Goal: Information Seeking & Learning: Learn about a topic

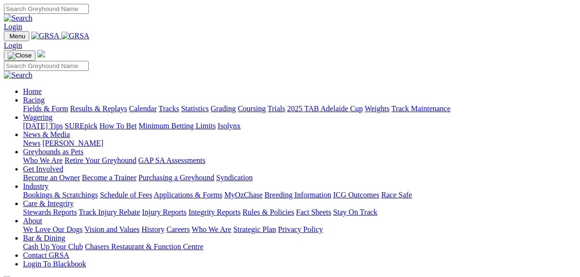
click at [47, 104] on link "Fields & Form" at bounding box center [45, 108] width 45 height 8
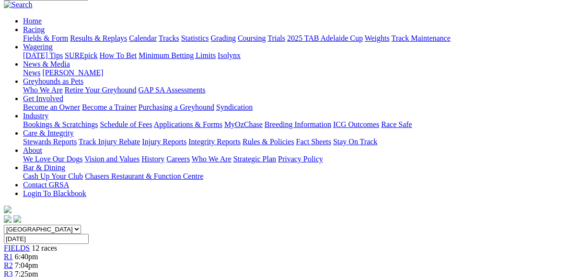
scroll to position [77, 0]
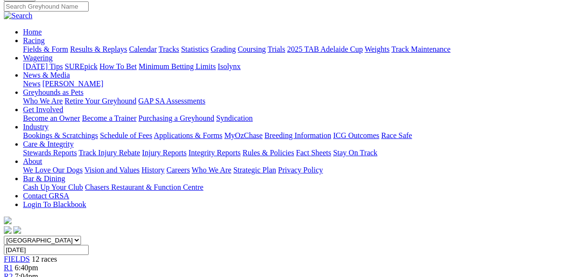
click at [13, 272] on link "R2" at bounding box center [8, 276] width 9 height 8
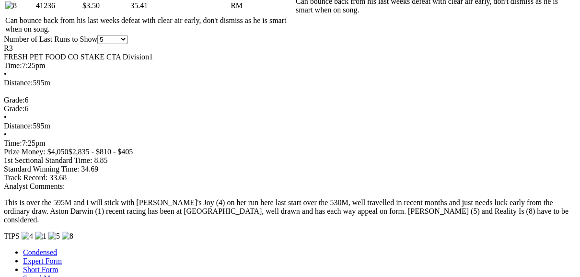
scroll to position [652, 0]
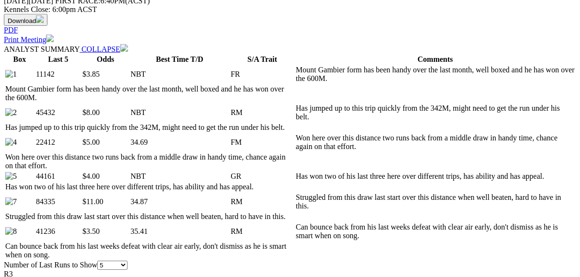
scroll to position [460, 0]
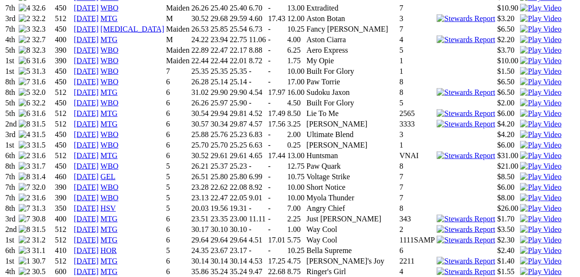
scroll to position [767, 0]
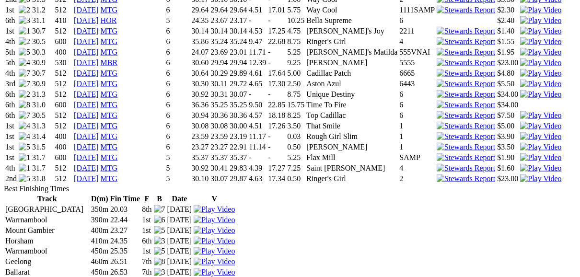
scroll to position [997, 0]
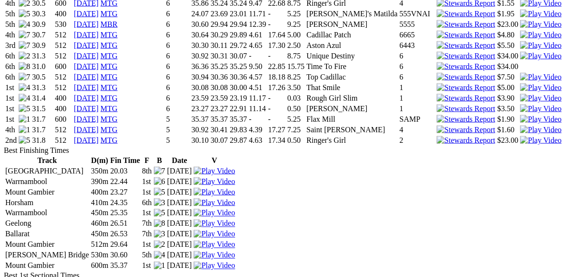
click at [235, 251] on img at bounding box center [214, 255] width 41 height 9
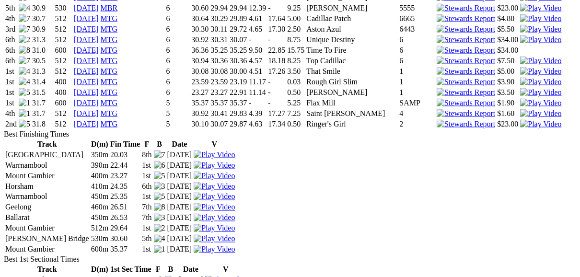
scroll to position [959, 0]
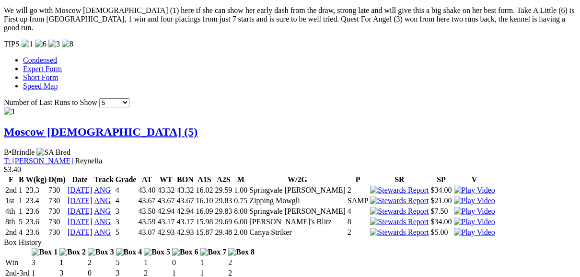
scroll to position [959, 0]
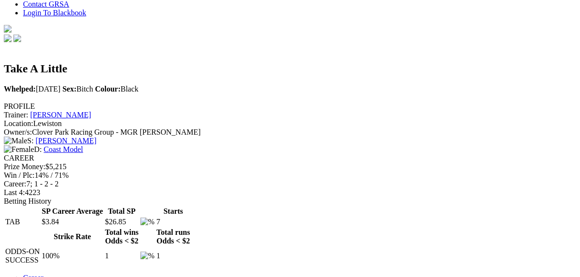
scroll to position [307, 0]
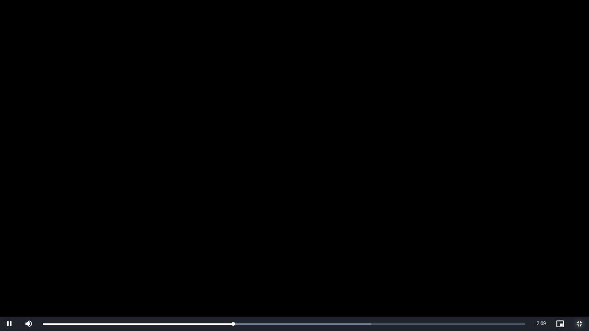
click at [579, 277] on span "Video Player" at bounding box center [579, 324] width 19 height 0
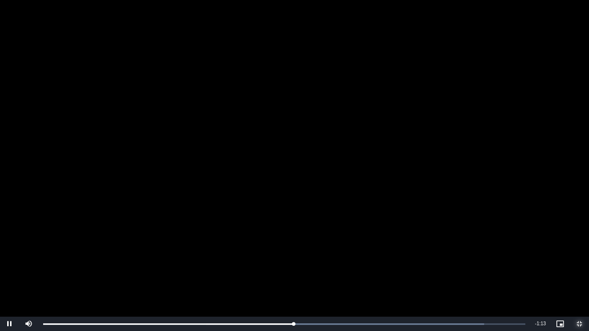
click at [579, 277] on span "Video Player" at bounding box center [579, 324] width 19 height 0
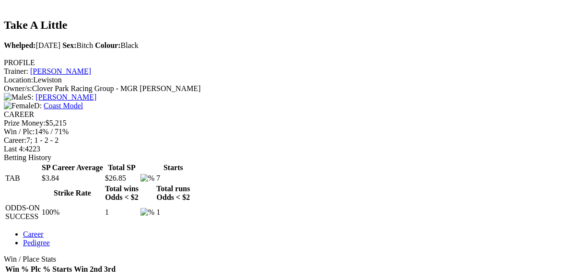
scroll to position [345, 0]
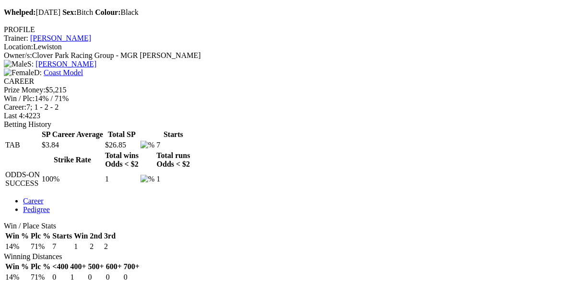
drag, startPoint x: 238, startPoint y: 189, endPoint x: 222, endPoint y: 188, distance: 15.4
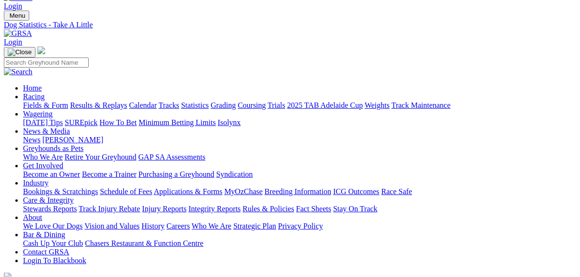
scroll to position [0, 0]
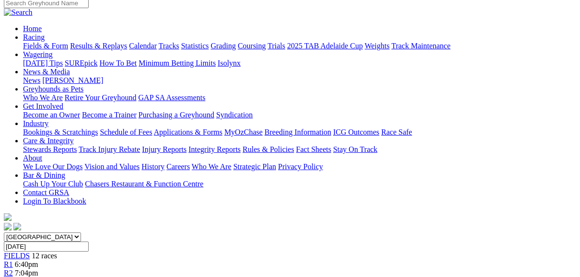
scroll to position [77, 0]
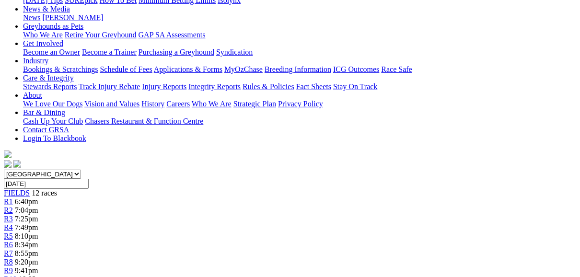
scroll to position [115, 0]
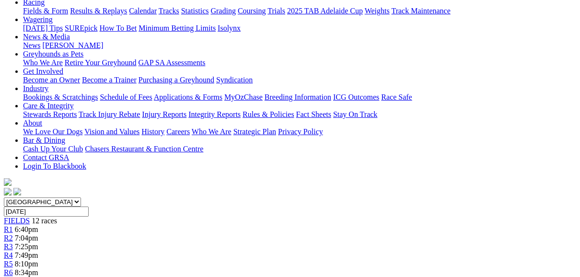
click at [13, 268] on span "R6" at bounding box center [8, 272] width 9 height 8
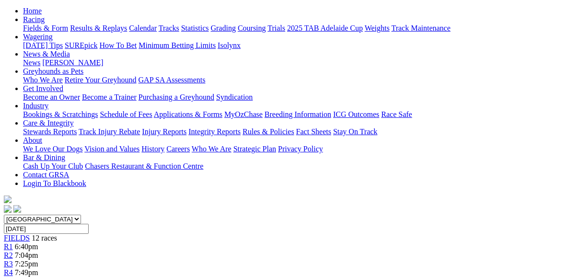
scroll to position [77, 0]
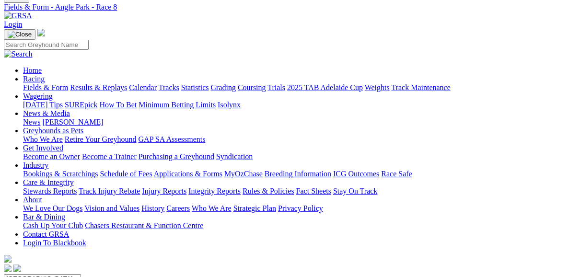
scroll to position [38, 0]
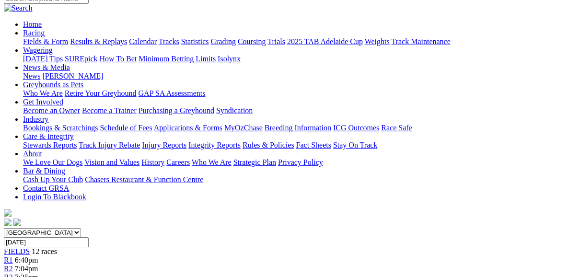
scroll to position [77, 0]
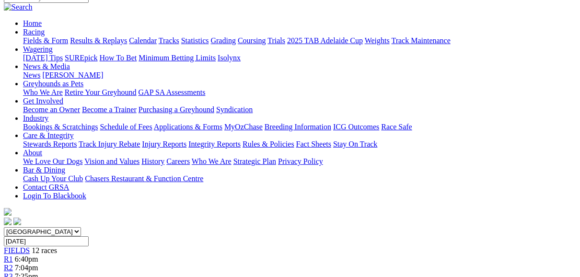
scroll to position [38, 0]
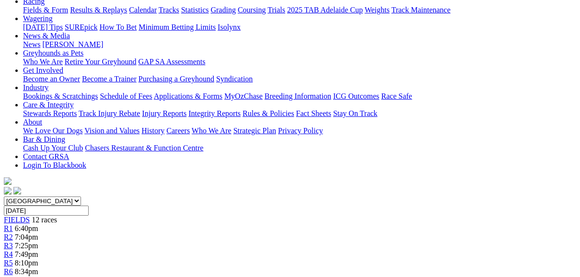
scroll to position [115, 0]
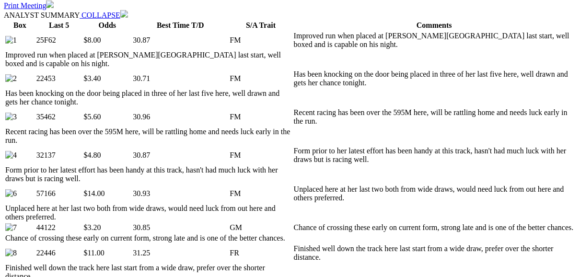
scroll to position [460, 0]
